Goal: Entertainment & Leisure: Consume media (video, audio)

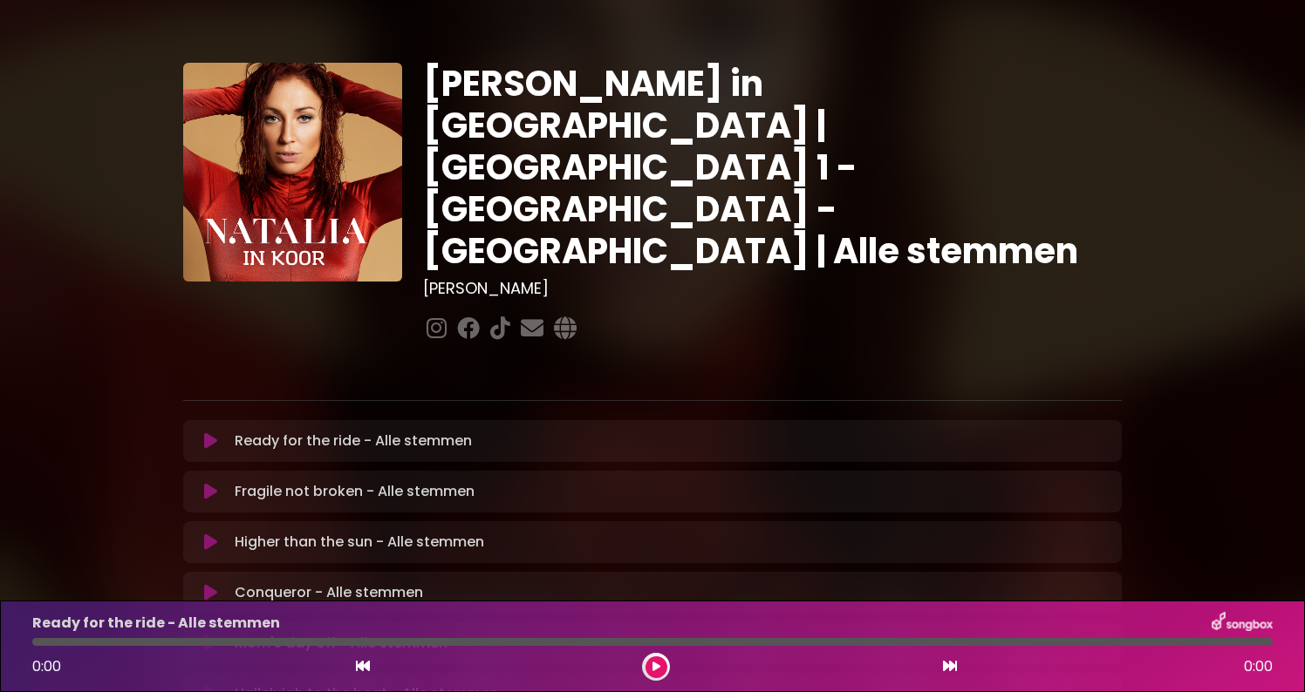
click at [216, 433] on icon at bounding box center [210, 441] width 13 height 17
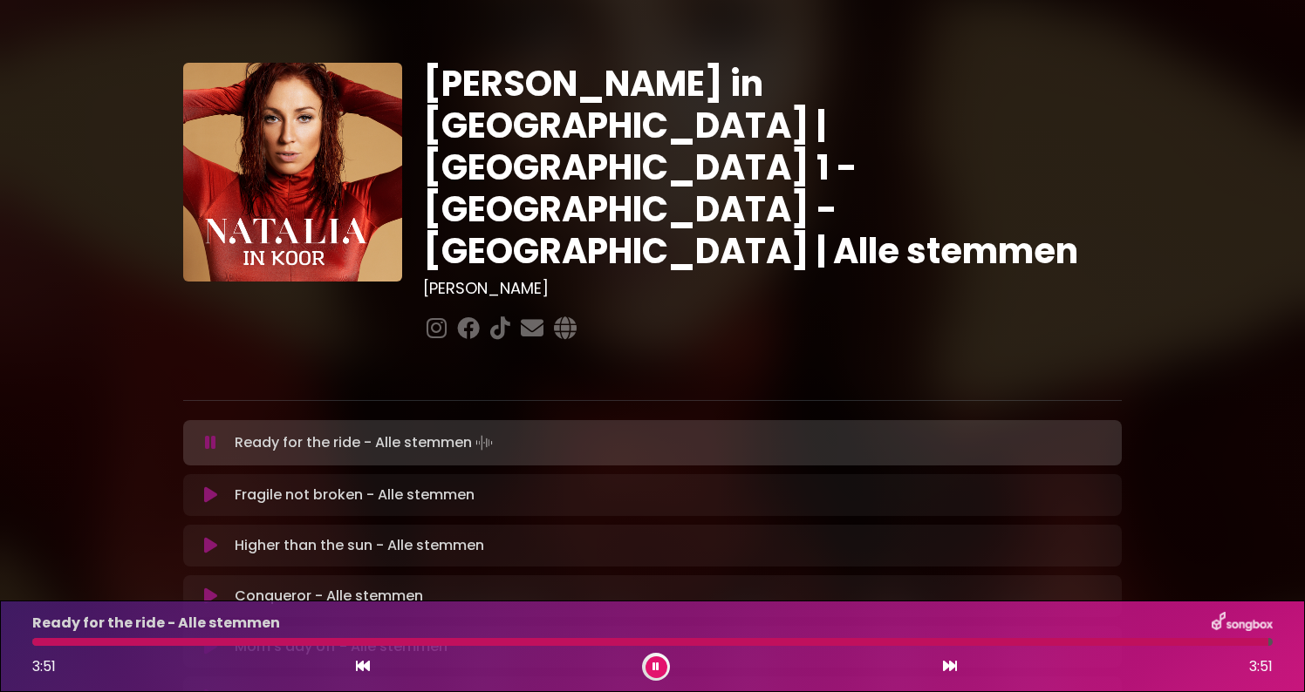
click at [658, 667] on icon at bounding box center [655, 667] width 7 height 10
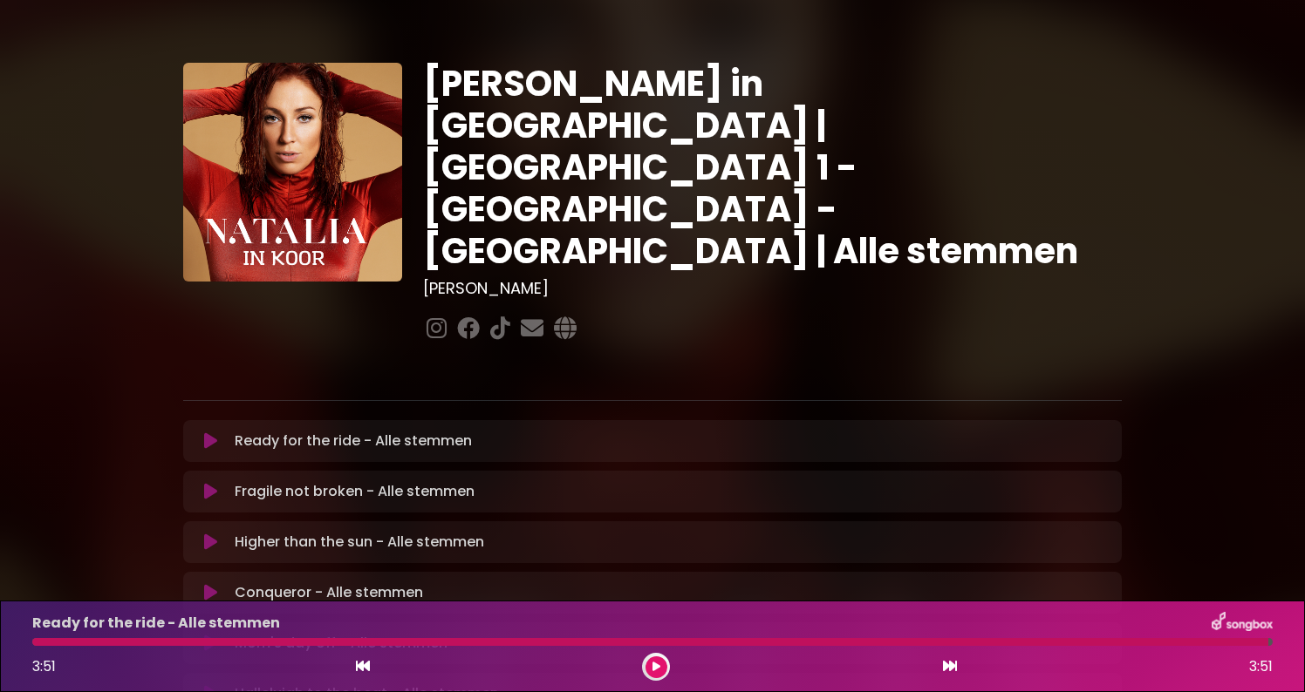
click at [220, 483] on button at bounding box center [211, 491] width 34 height 17
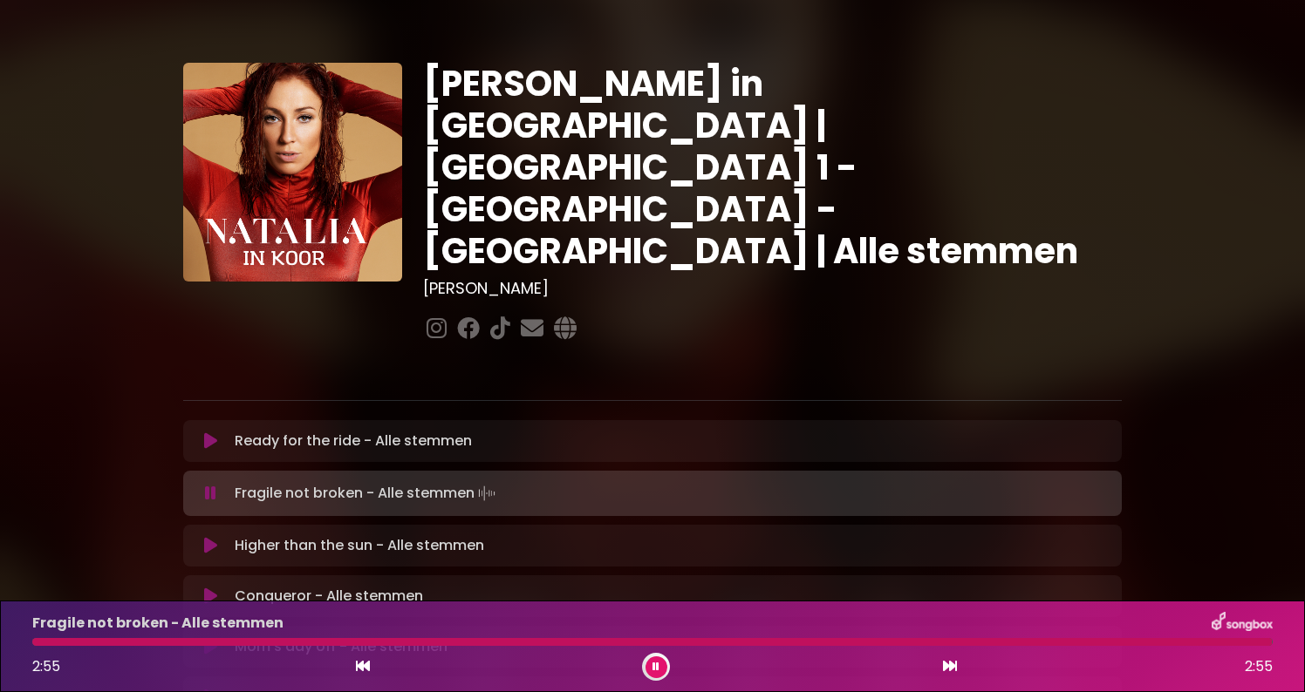
click at [658, 665] on icon at bounding box center [655, 667] width 7 height 10
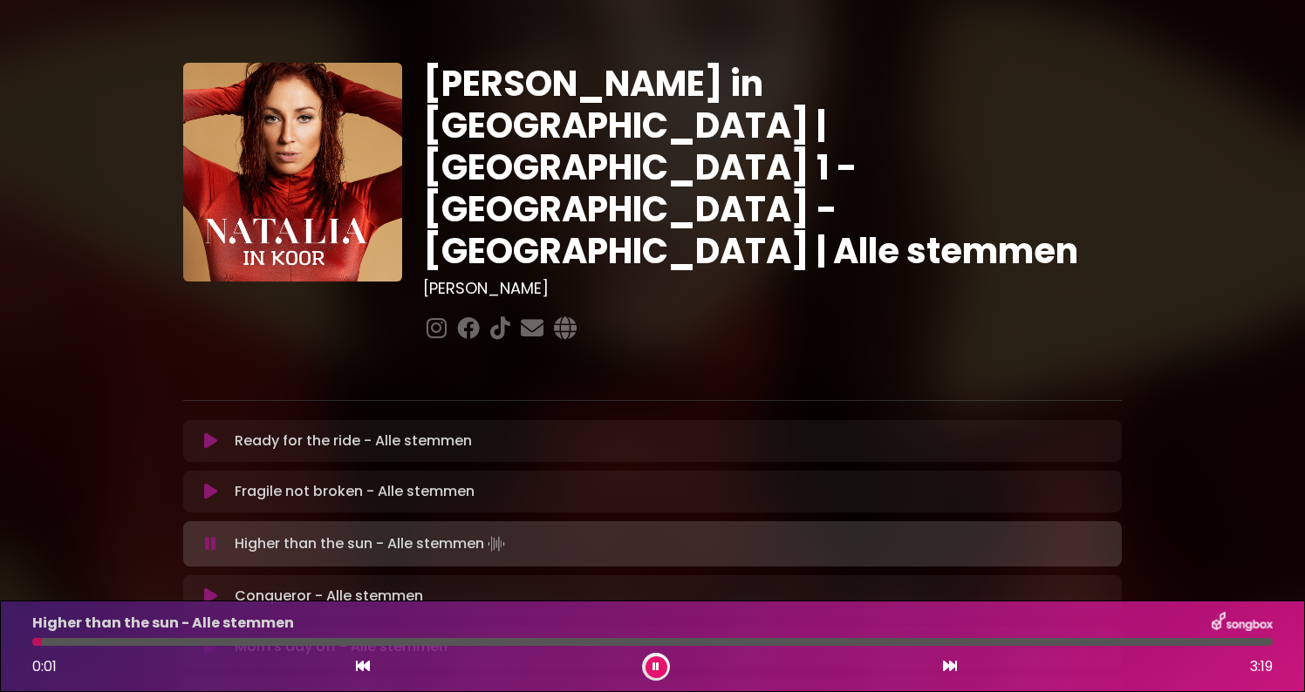
click at [658, 665] on icon at bounding box center [655, 667] width 7 height 10
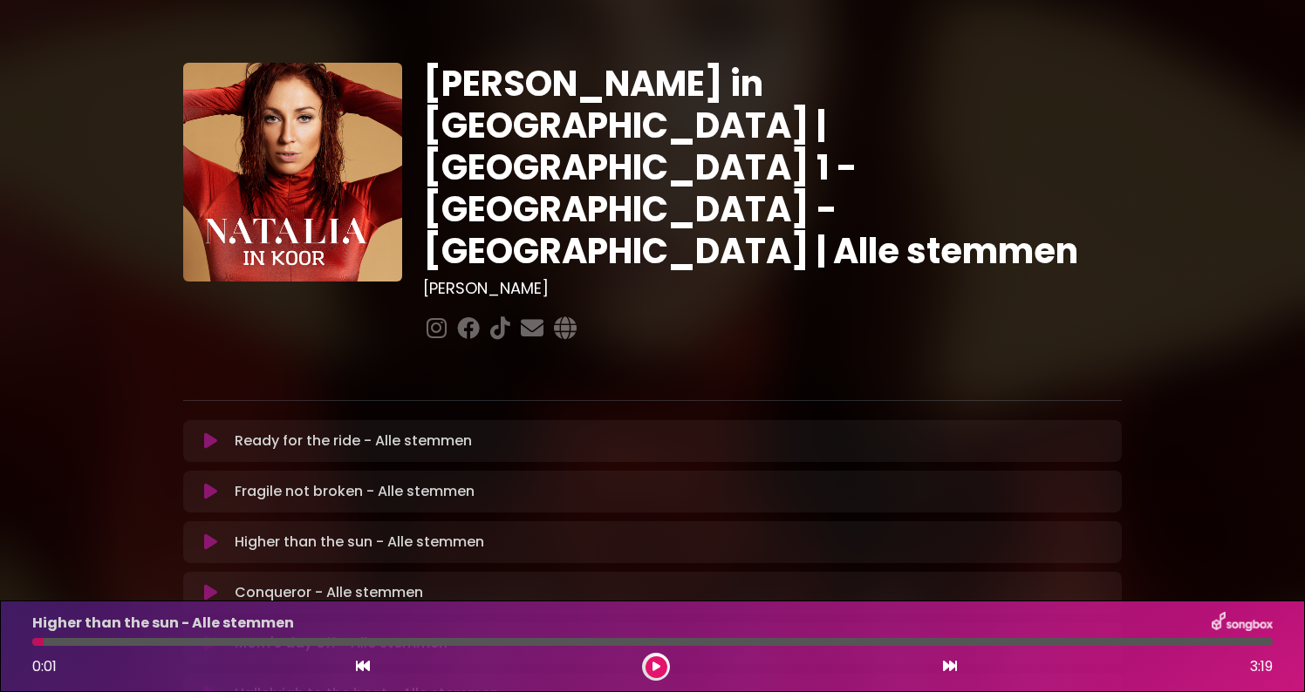
click at [658, 665] on icon at bounding box center [656, 667] width 8 height 10
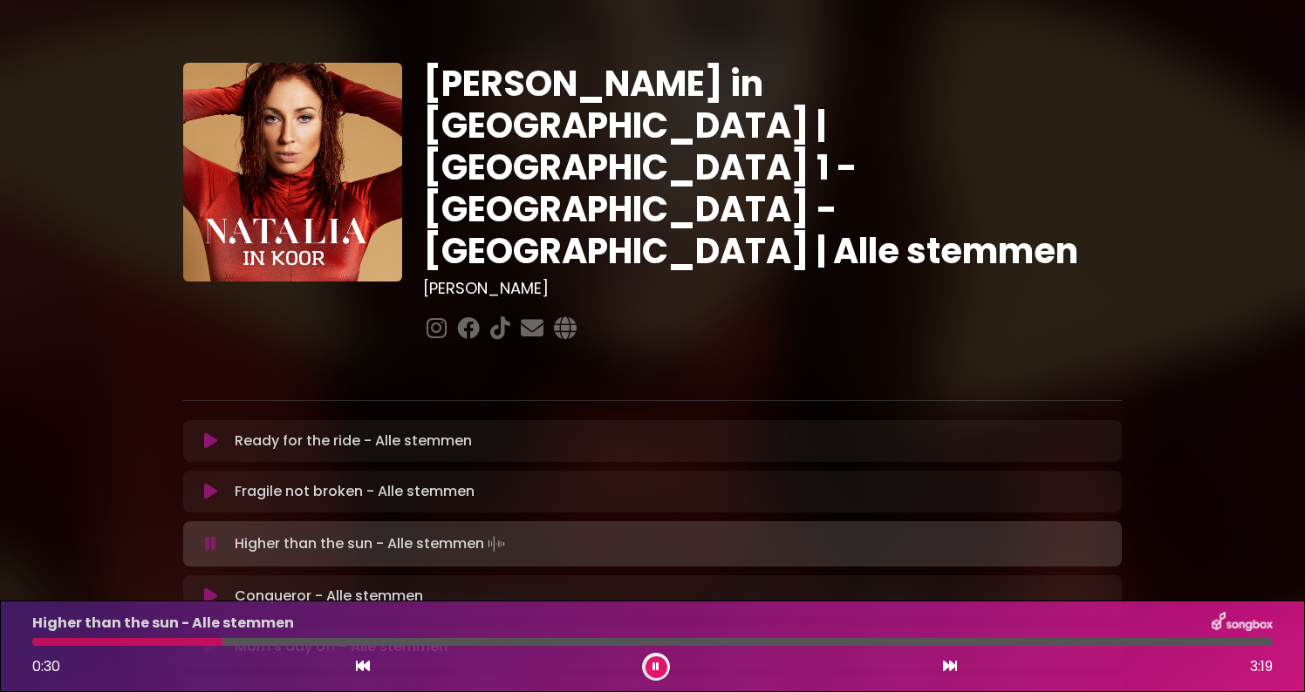
click at [661, 669] on button at bounding box center [656, 668] width 22 height 22
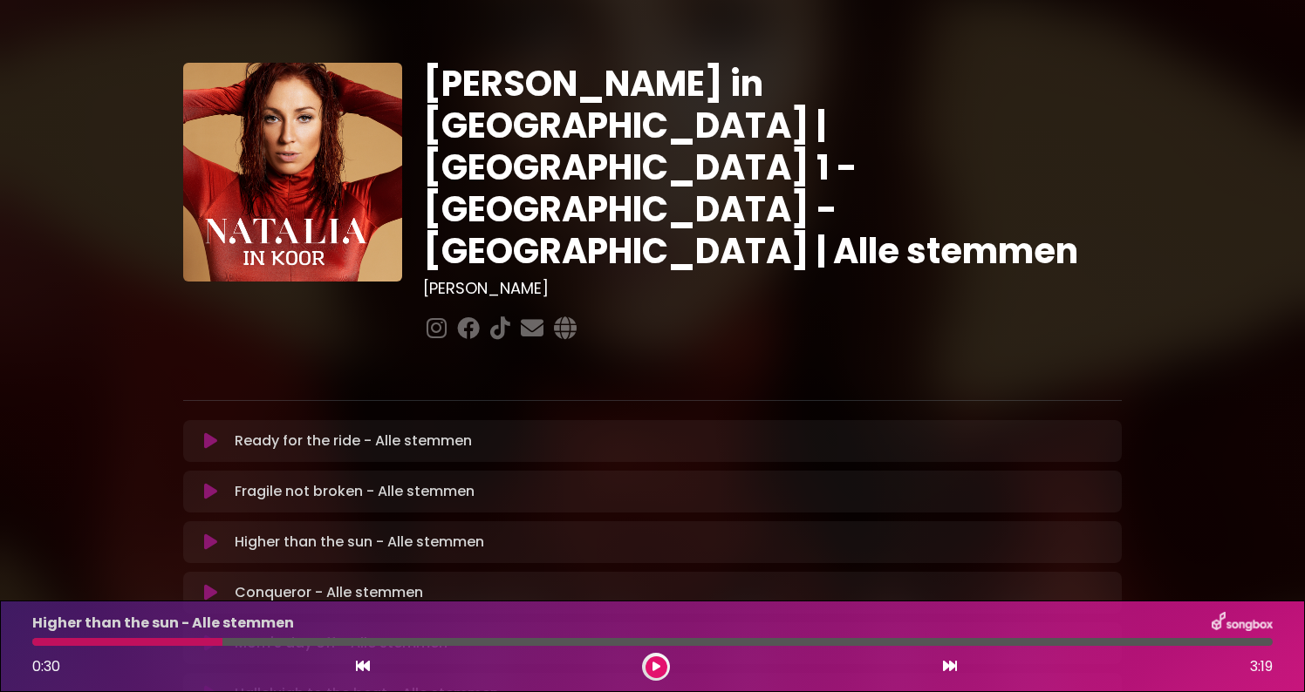
click at [358, 667] on icon at bounding box center [363, 666] width 14 height 14
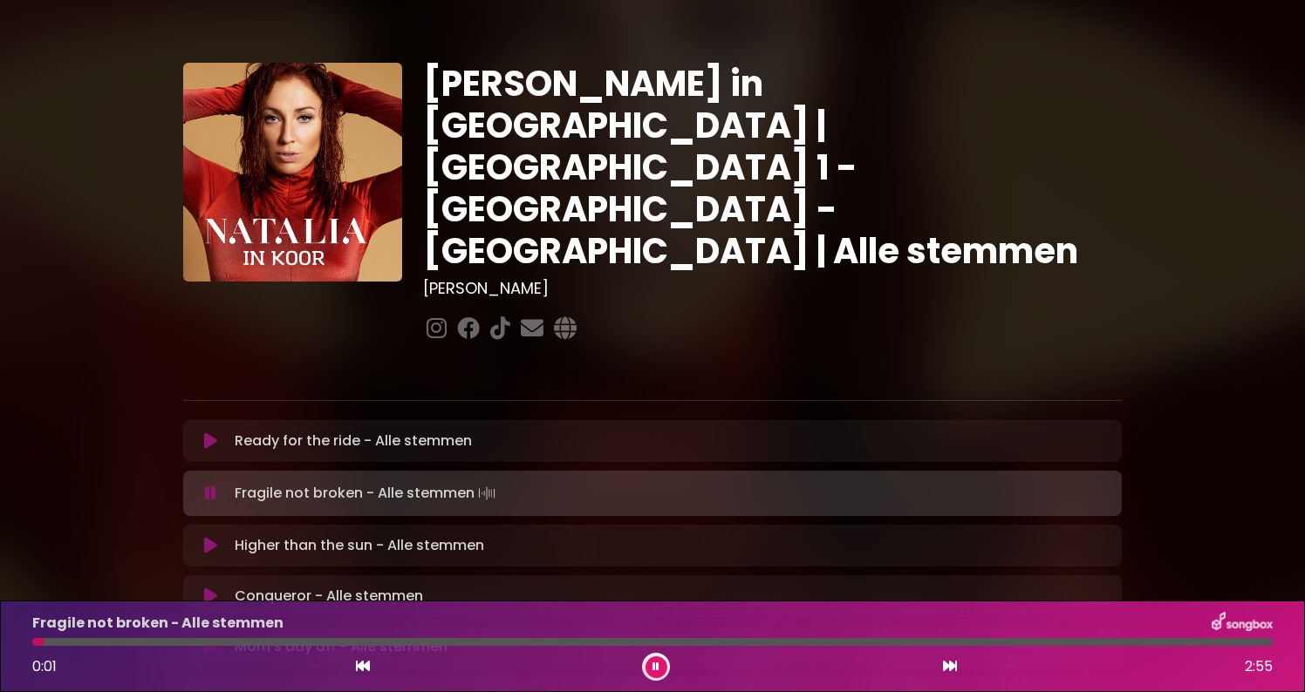
click at [946, 665] on icon at bounding box center [950, 666] width 14 height 14
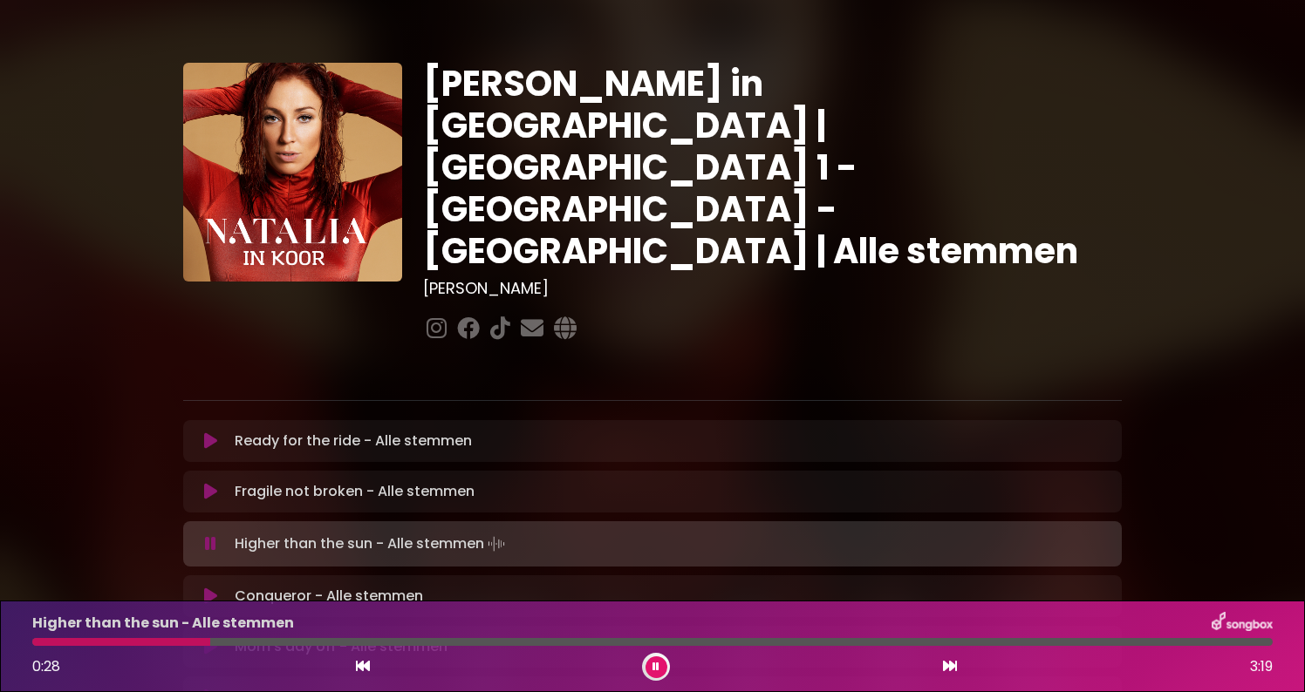
click at [649, 665] on button at bounding box center [656, 668] width 22 height 22
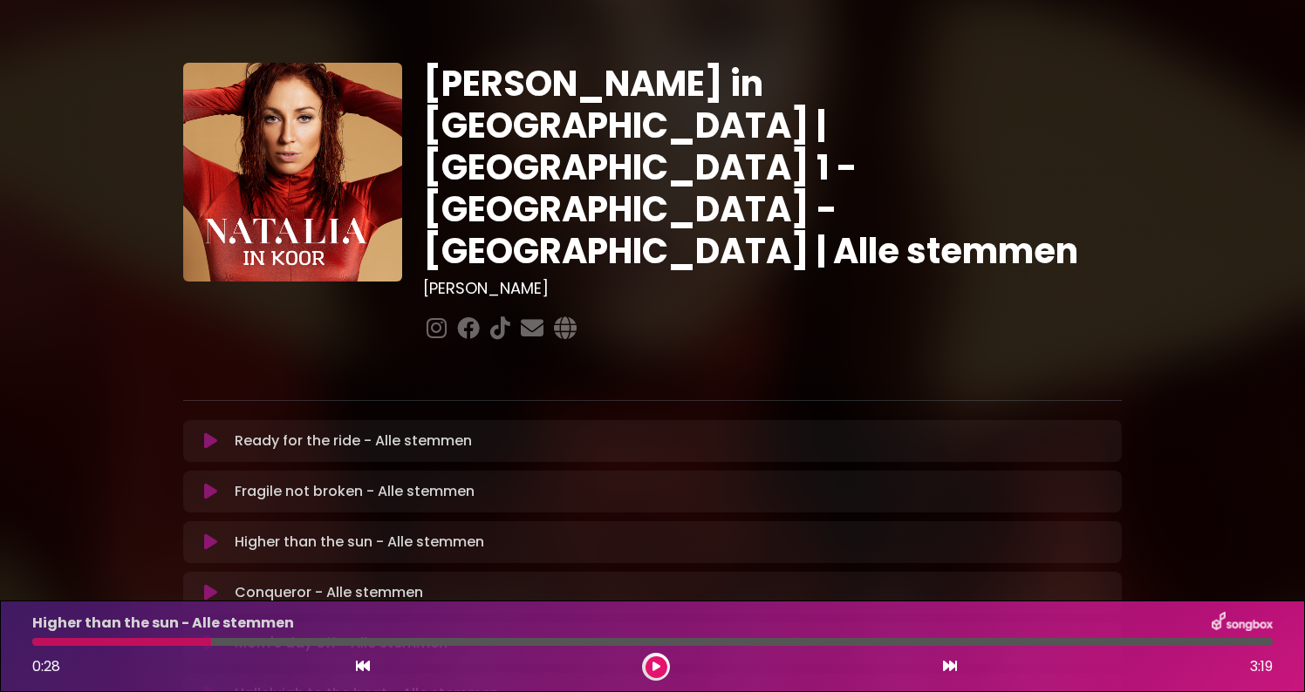
click at [649, 665] on button at bounding box center [656, 668] width 22 height 22
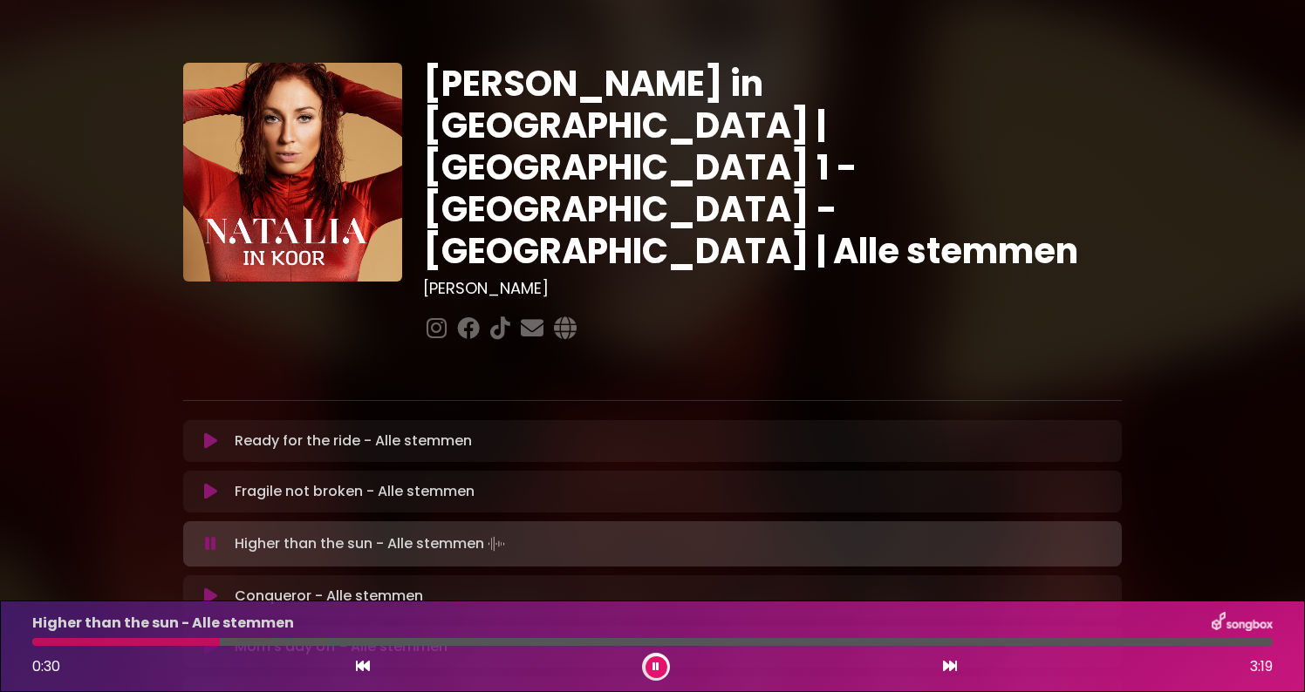
click at [361, 665] on icon at bounding box center [363, 666] width 14 height 14
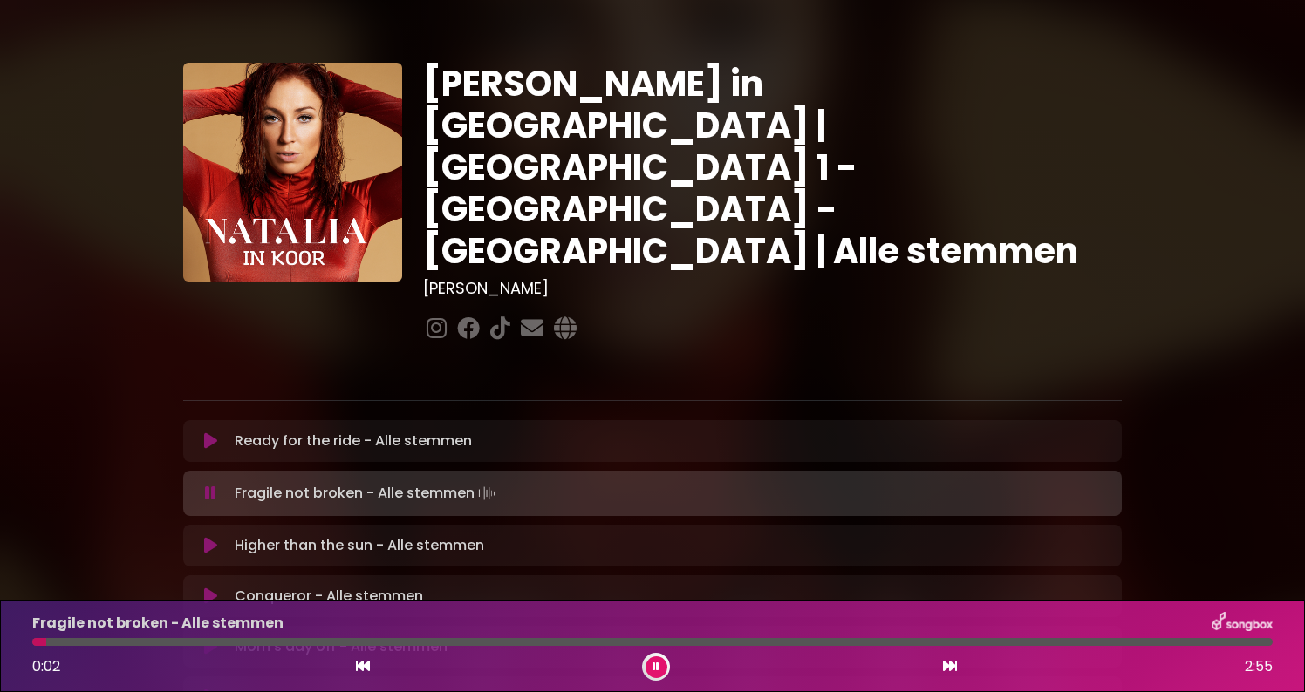
click at [946, 666] on icon at bounding box center [950, 666] width 14 height 14
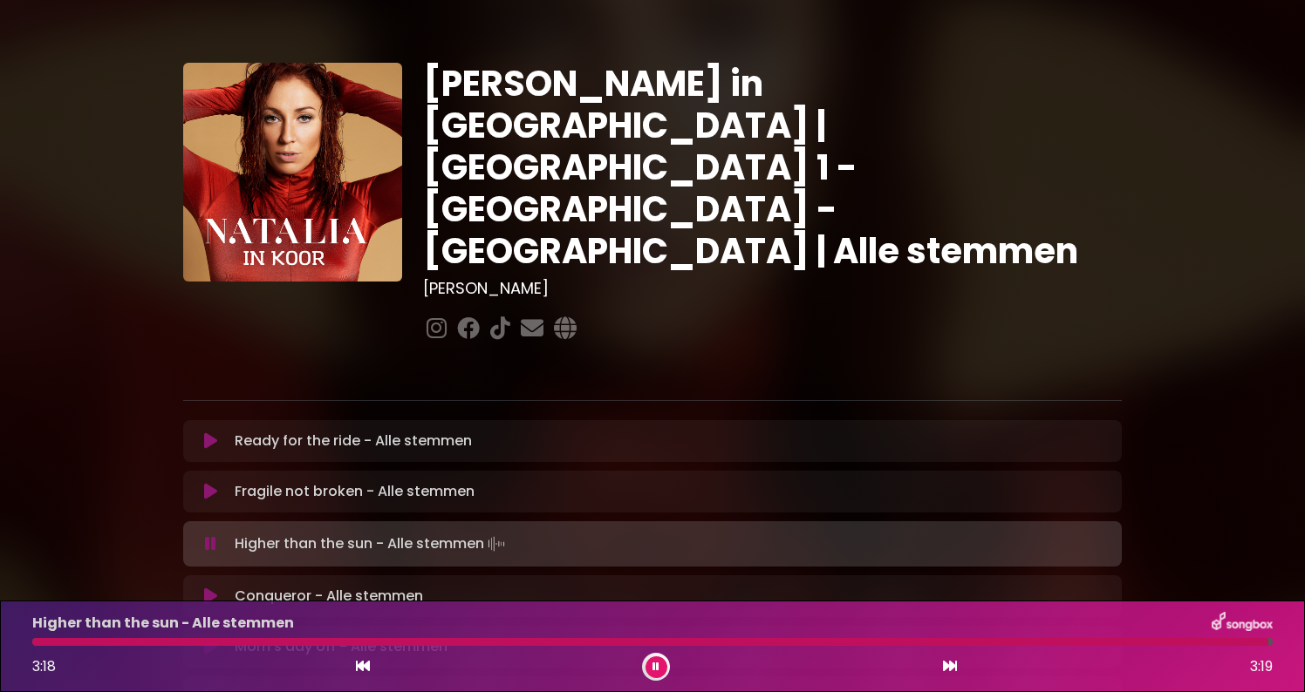
click at [657, 665] on icon at bounding box center [655, 667] width 7 height 10
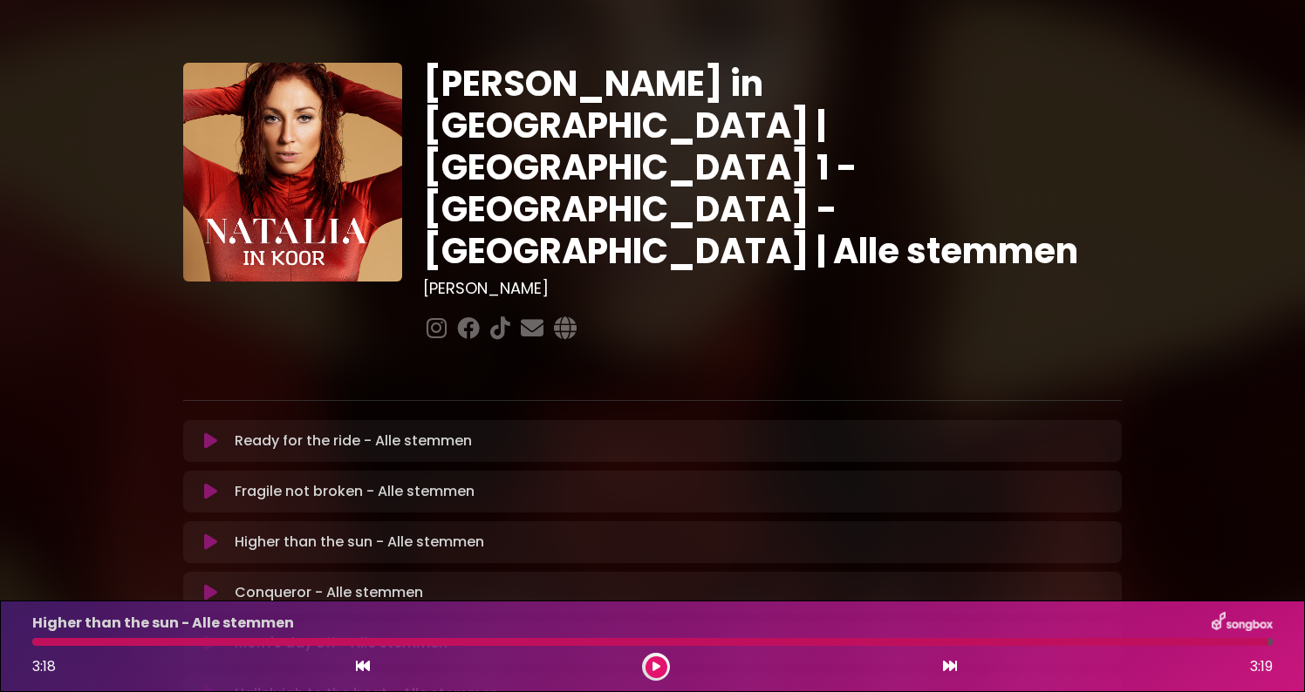
click at [653, 665] on icon at bounding box center [656, 667] width 8 height 10
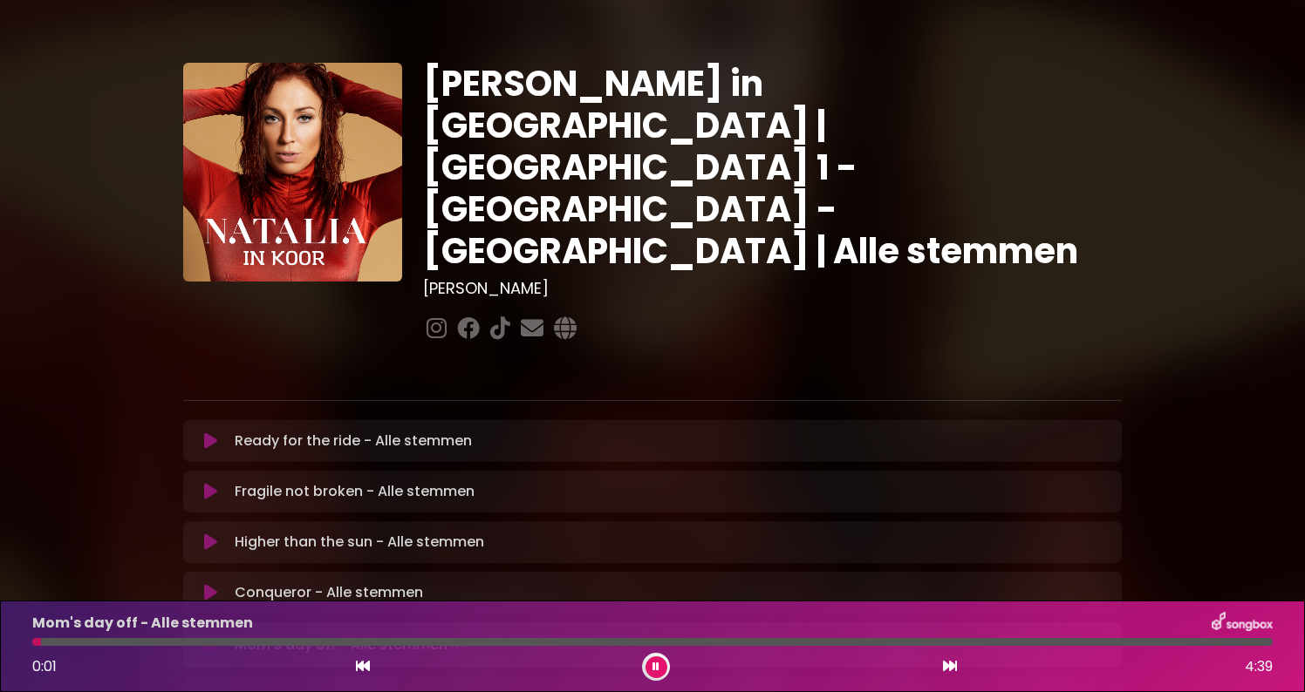
click at [653, 665] on icon at bounding box center [655, 667] width 7 height 10
click at [654, 665] on icon at bounding box center [656, 667] width 8 height 10
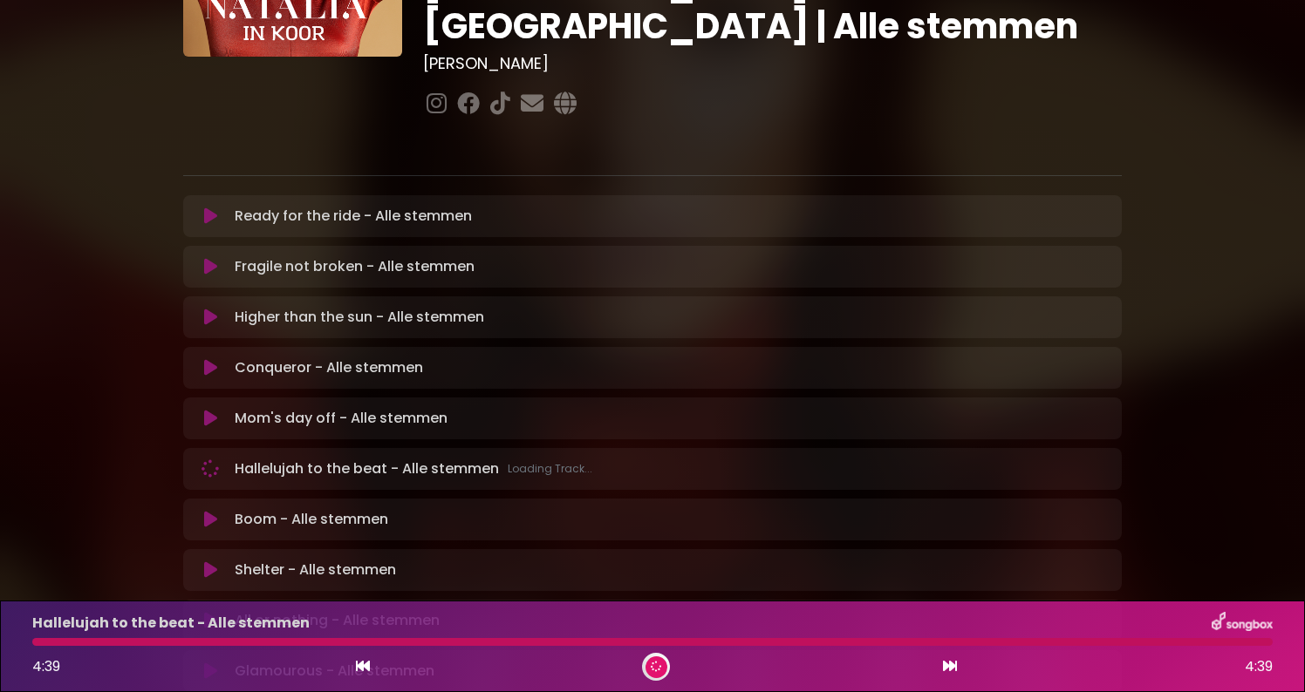
scroll to position [241, 0]
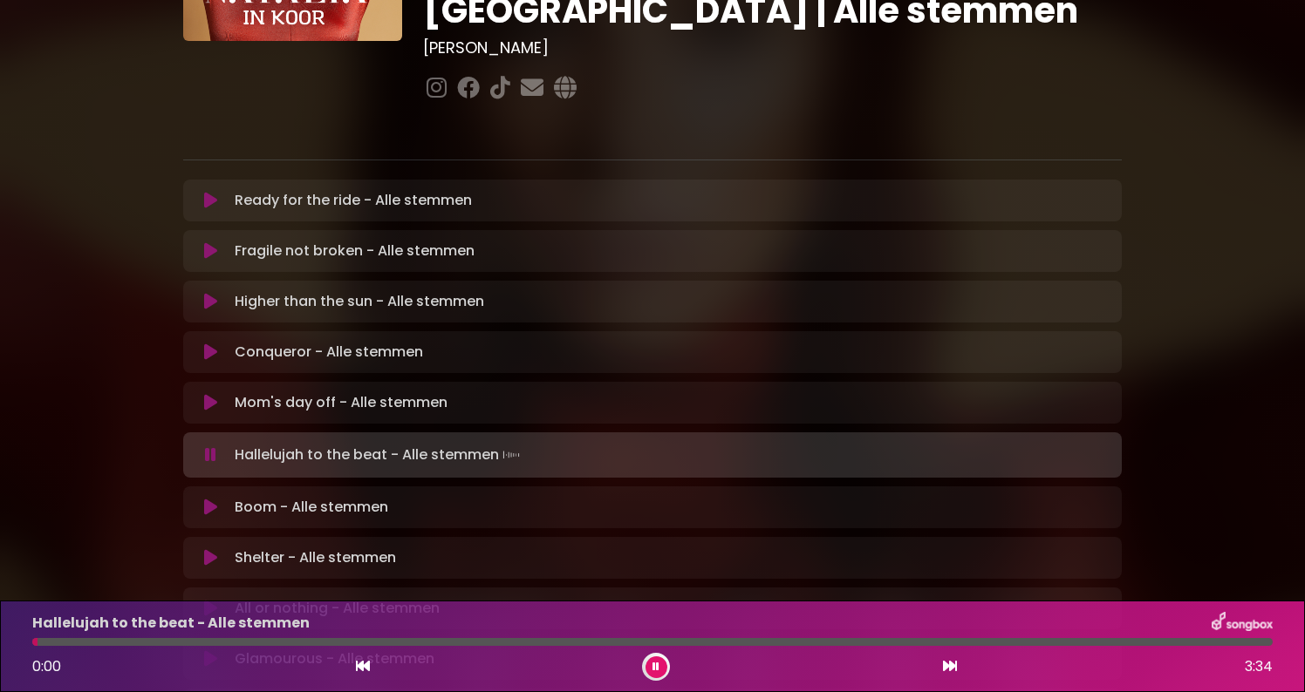
click at [658, 669] on icon at bounding box center [656, 668] width 12 height 10
